Goal: Find specific page/section: Find specific page/section

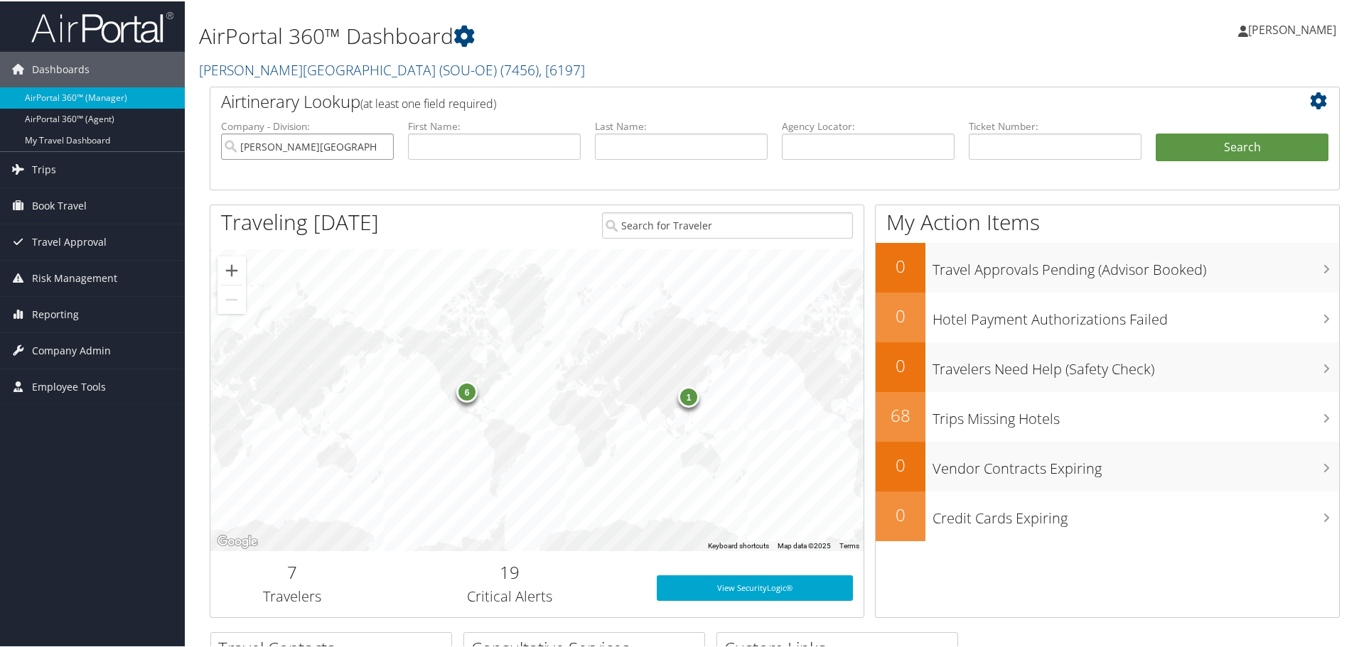
click at [380, 148] on input "[PERSON_NAME][GEOGRAPHIC_DATA] (SOU-OE)" at bounding box center [307, 145] width 173 height 26
click at [340, 141] on input "search" at bounding box center [307, 145] width 173 height 26
type input "u"
type input "[US_STATE]"
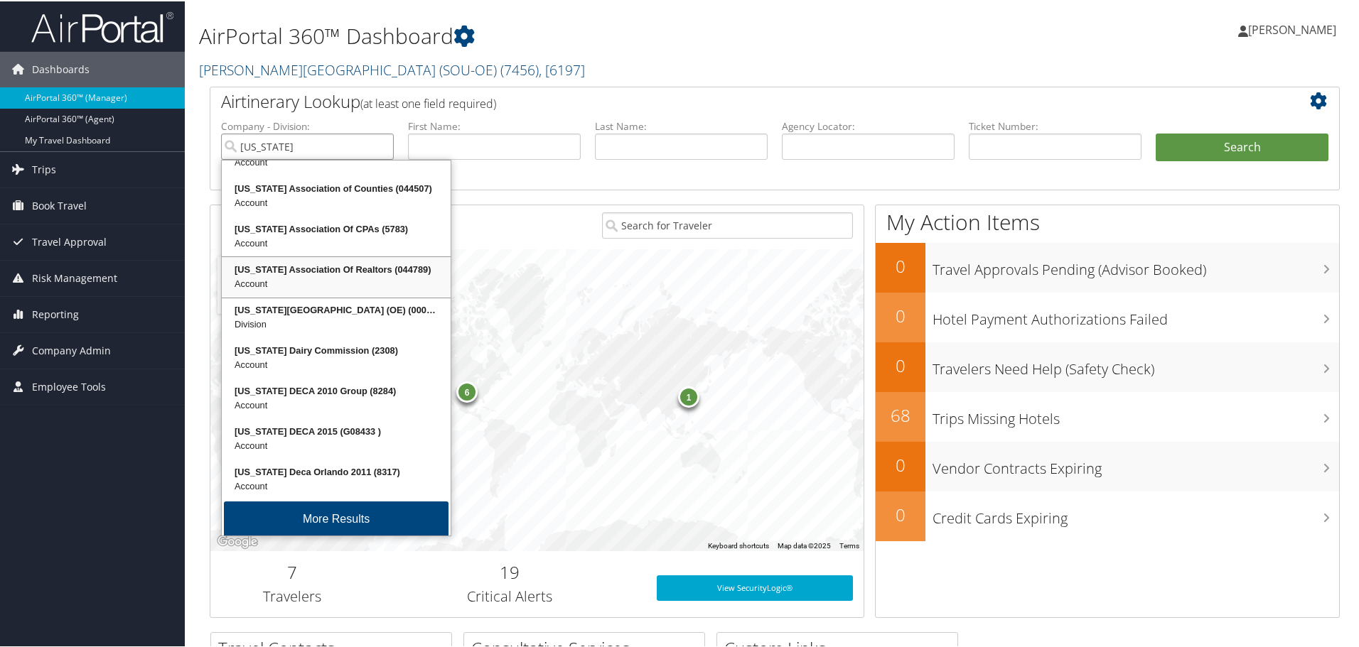
scroll to position [34, 0]
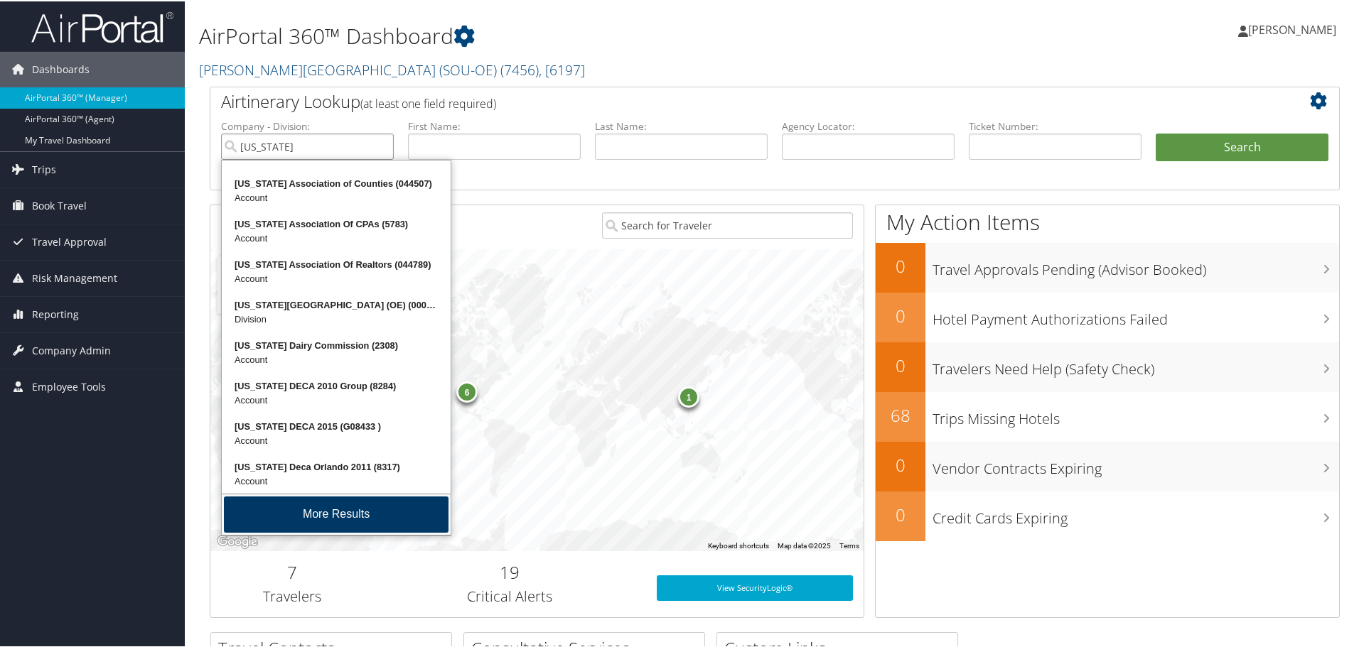
click at [270, 514] on button "More Results" at bounding box center [336, 513] width 225 height 36
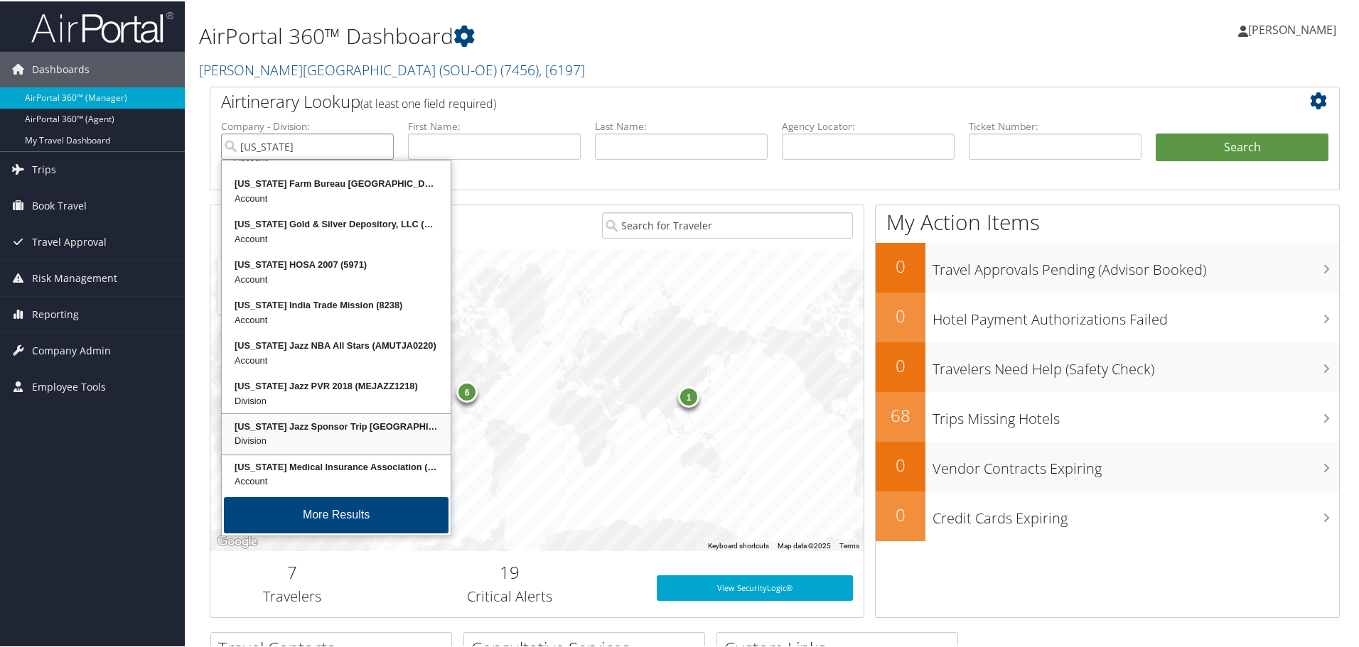
scroll to position [399, 0]
click at [289, 144] on input "[US_STATE]" at bounding box center [307, 145] width 173 height 26
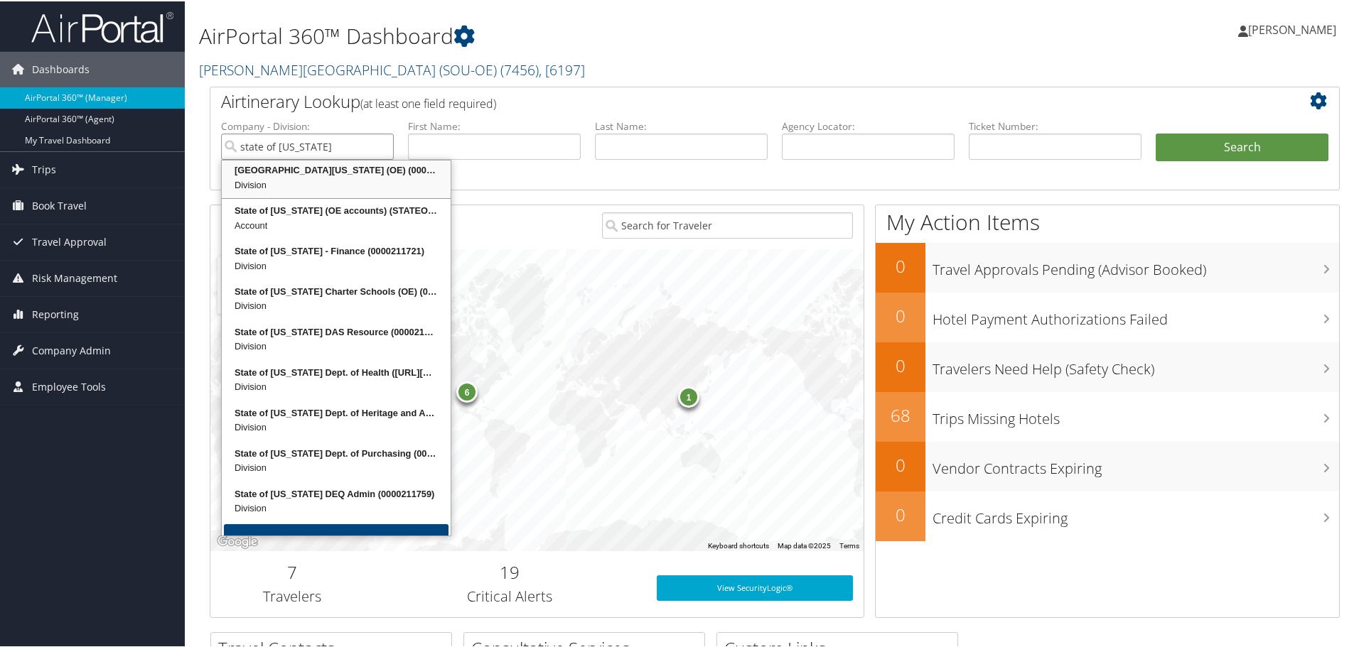
click at [299, 176] on div "[GEOGRAPHIC_DATA][US_STATE] (OE) (0000214615)" at bounding box center [336, 169] width 225 height 14
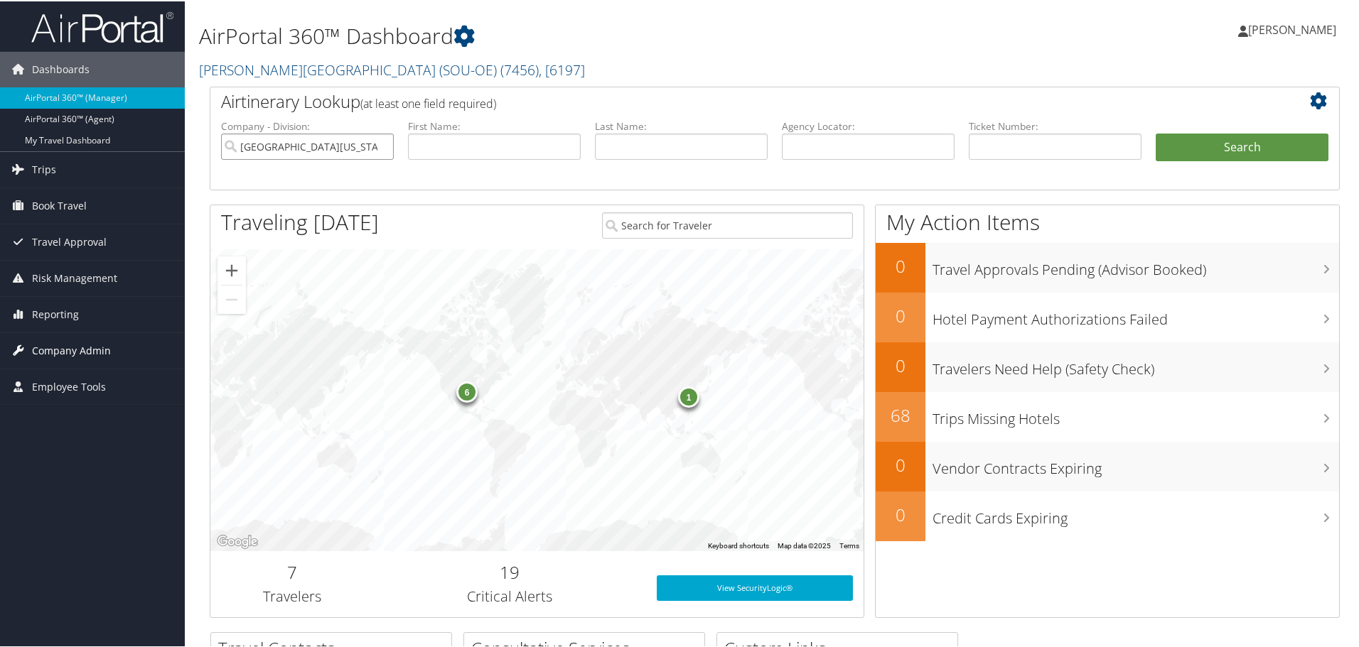
type input "[GEOGRAPHIC_DATA][US_STATE] (OE)"
click at [96, 350] on span "Company Admin" at bounding box center [71, 350] width 79 height 36
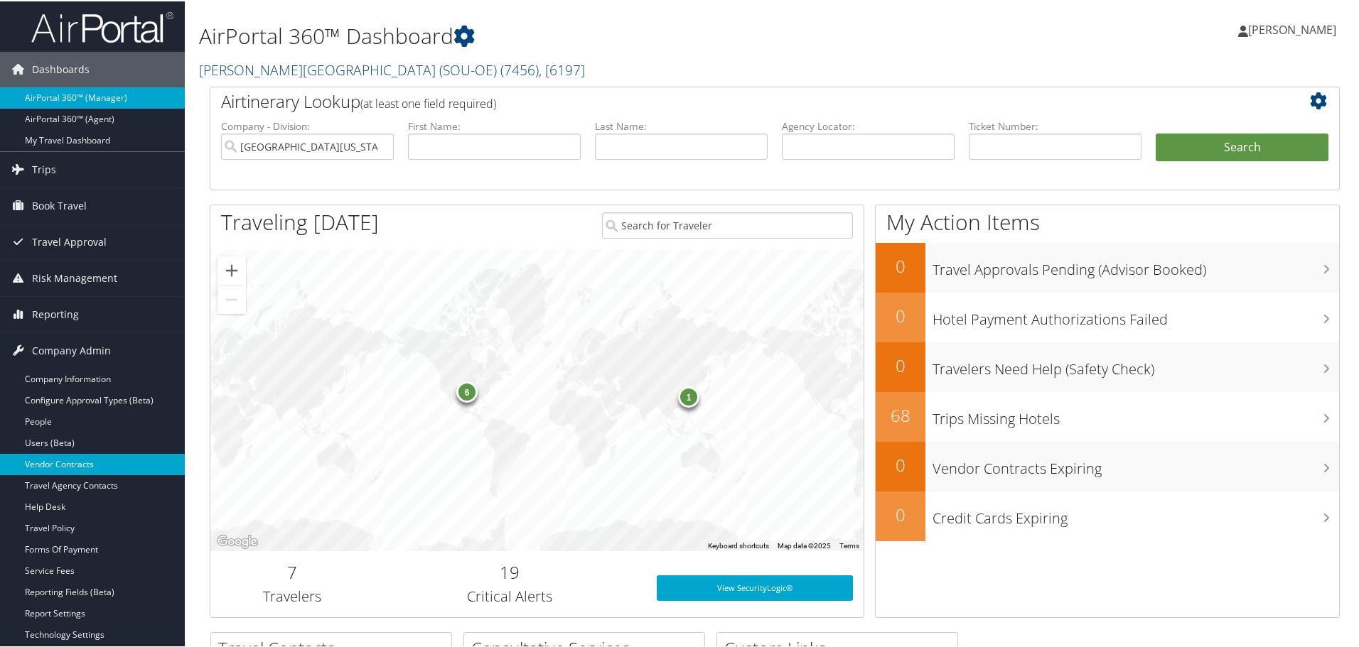
click at [60, 465] on link "Vendor Contracts" at bounding box center [92, 463] width 185 height 21
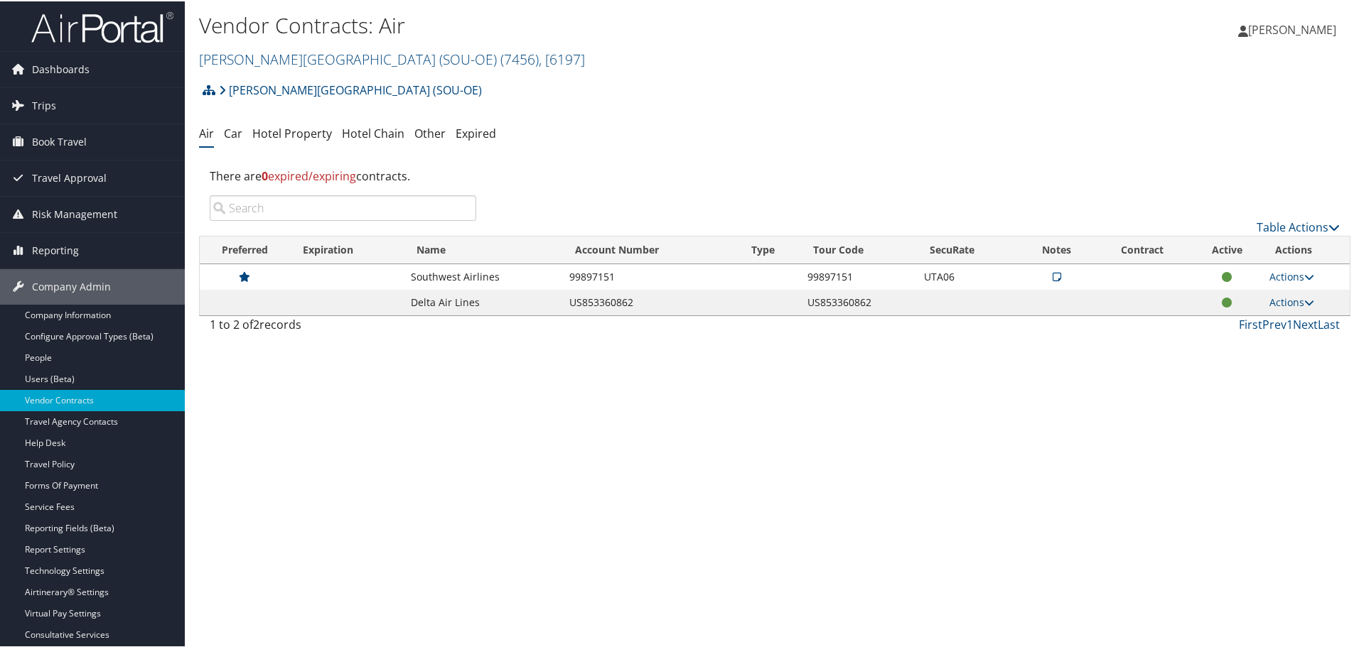
click at [1295, 30] on span "[PERSON_NAME]" at bounding box center [1292, 29] width 88 height 16
click at [1206, 257] on link "Sign Out" at bounding box center [1254, 256] width 158 height 24
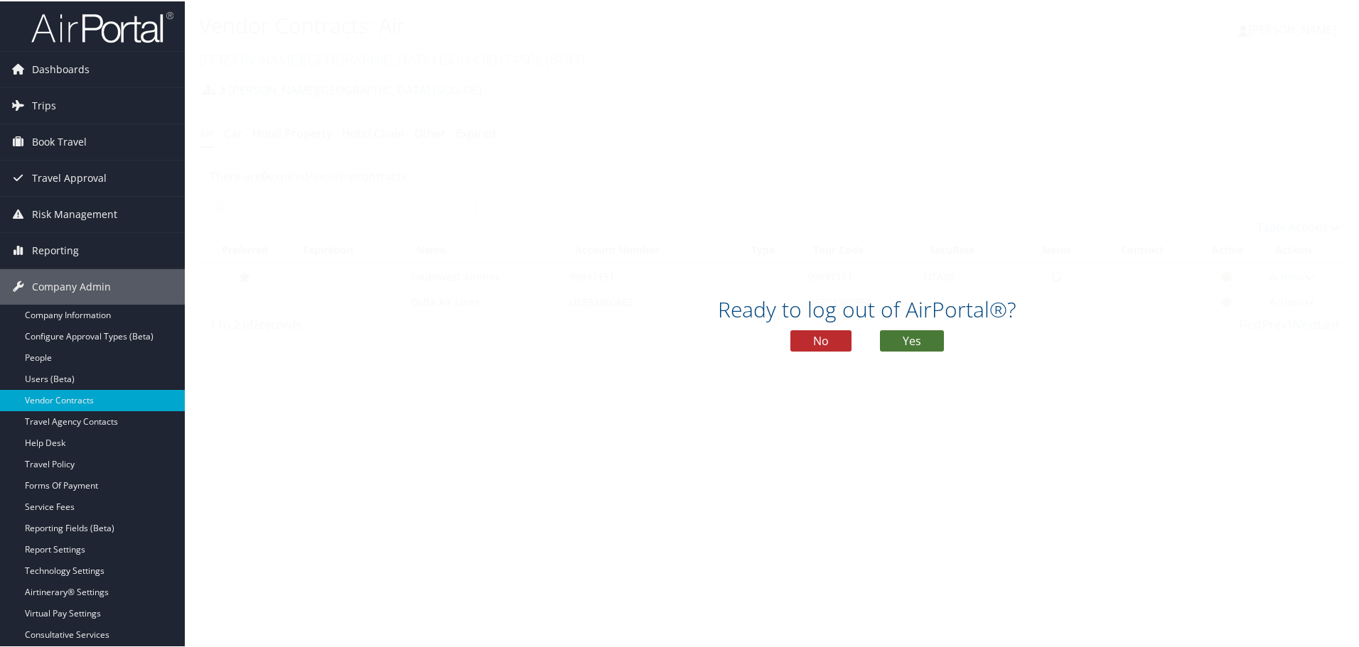
click at [894, 343] on button "Yes" at bounding box center [912, 339] width 64 height 21
